Goal: Task Accomplishment & Management: Use online tool/utility

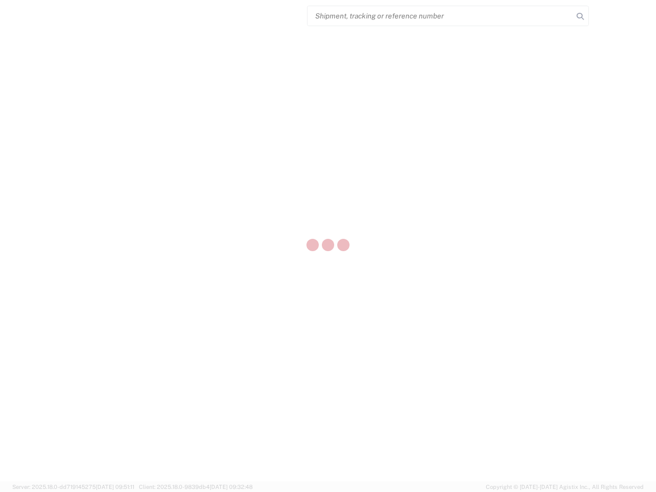
select select "US"
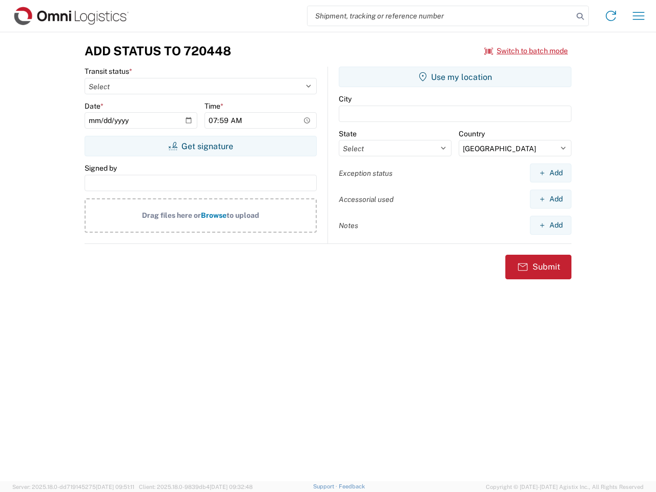
click at [440, 16] on input "search" at bounding box center [439, 15] width 265 height 19
click at [580, 16] on icon at bounding box center [580, 16] width 14 height 14
click at [610, 16] on icon at bounding box center [610, 16] width 16 height 16
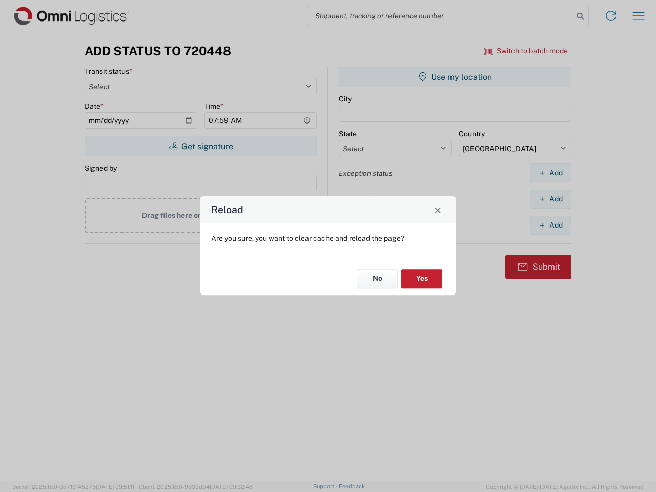
click at [638, 16] on div "Reload Are you sure, you want to clear cache and reload the page? No Yes" at bounding box center [328, 246] width 656 height 492
click at [526, 51] on div "Reload Are you sure, you want to clear cache and reload the page? No Yes" at bounding box center [328, 246] width 656 height 492
click at [200, 146] on div "Reload Are you sure, you want to clear cache and reload the page? No Yes" at bounding box center [328, 246] width 656 height 492
click at [455, 77] on div "Reload Are you sure, you want to clear cache and reload the page? No Yes" at bounding box center [328, 246] width 656 height 492
click at [550, 173] on div "Reload Are you sure, you want to clear cache and reload the page? No Yes" at bounding box center [328, 246] width 656 height 492
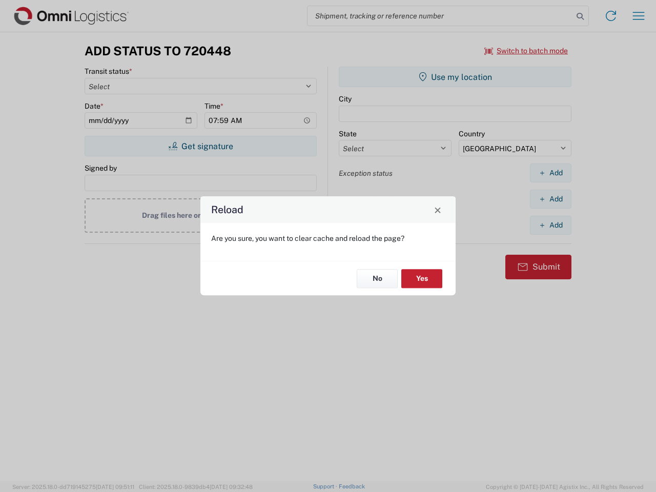
click at [550, 199] on div "Reload Are you sure, you want to clear cache and reload the page? No Yes" at bounding box center [328, 246] width 656 height 492
click at [550, 225] on div "Reload Are you sure, you want to clear cache and reload the page? No Yes" at bounding box center [328, 246] width 656 height 492
